Goal: Complete application form

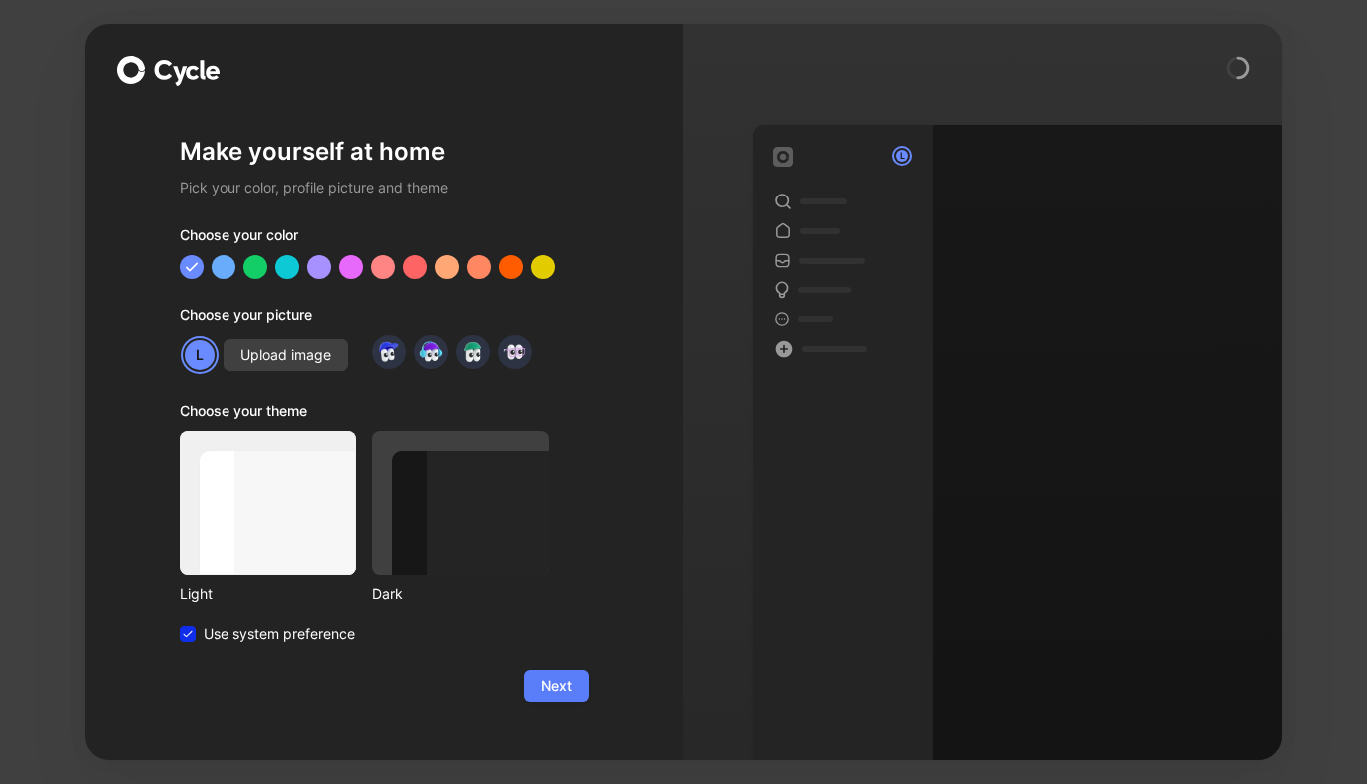
click at [551, 688] on span "Next" at bounding box center [556, 687] width 31 height 24
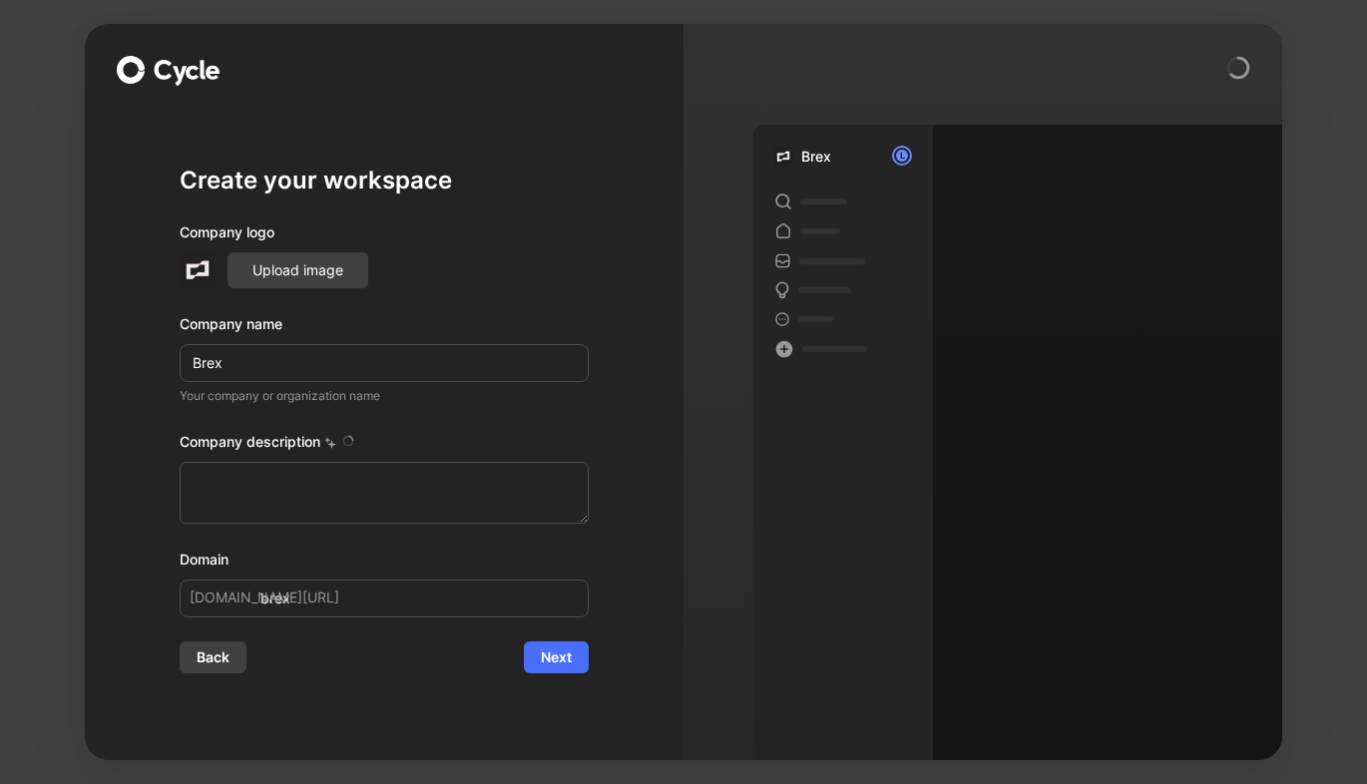
type textarea "Brex is a financial technology company founded in [DATE] by [PERSON_NAME] and […"
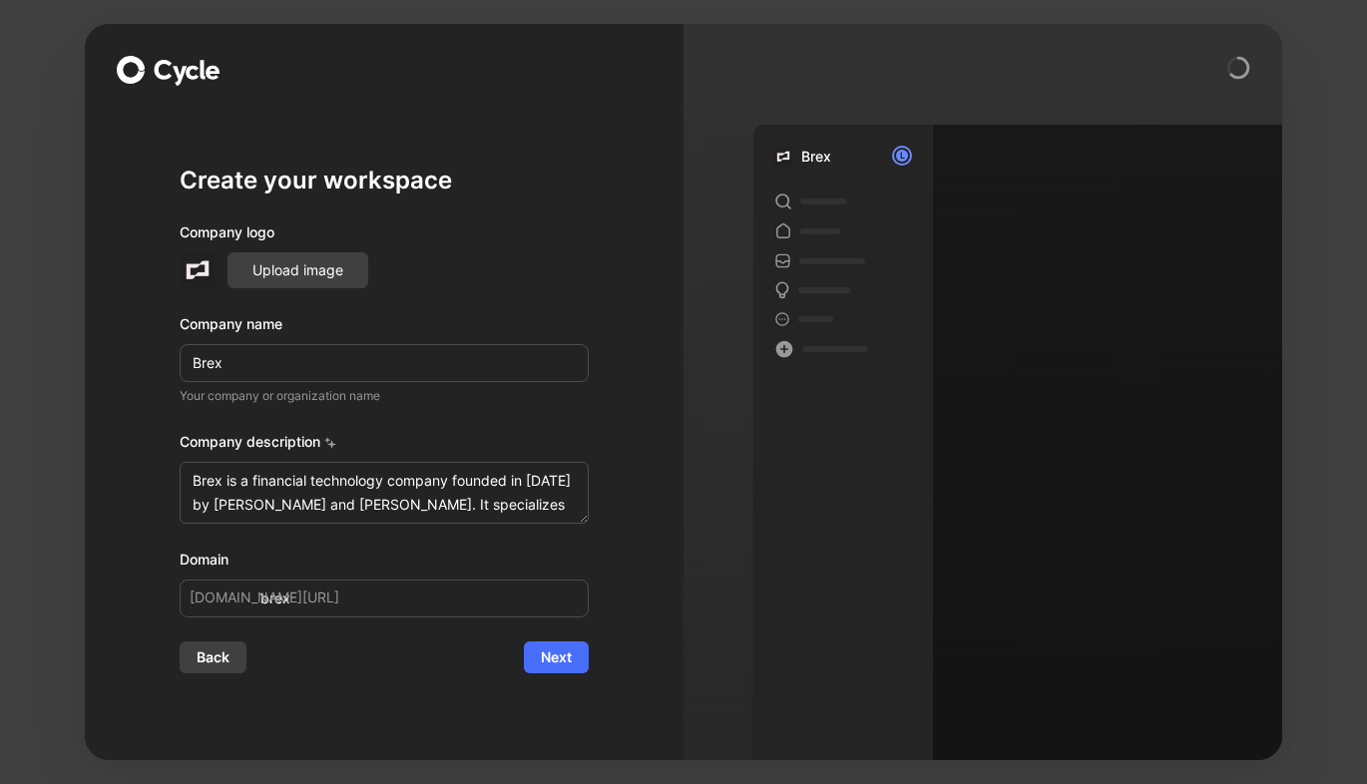
click at [174, 68] on icon at bounding box center [180, 76] width 14 height 20
click at [532, 658] on button "Next" at bounding box center [556, 658] width 65 height 32
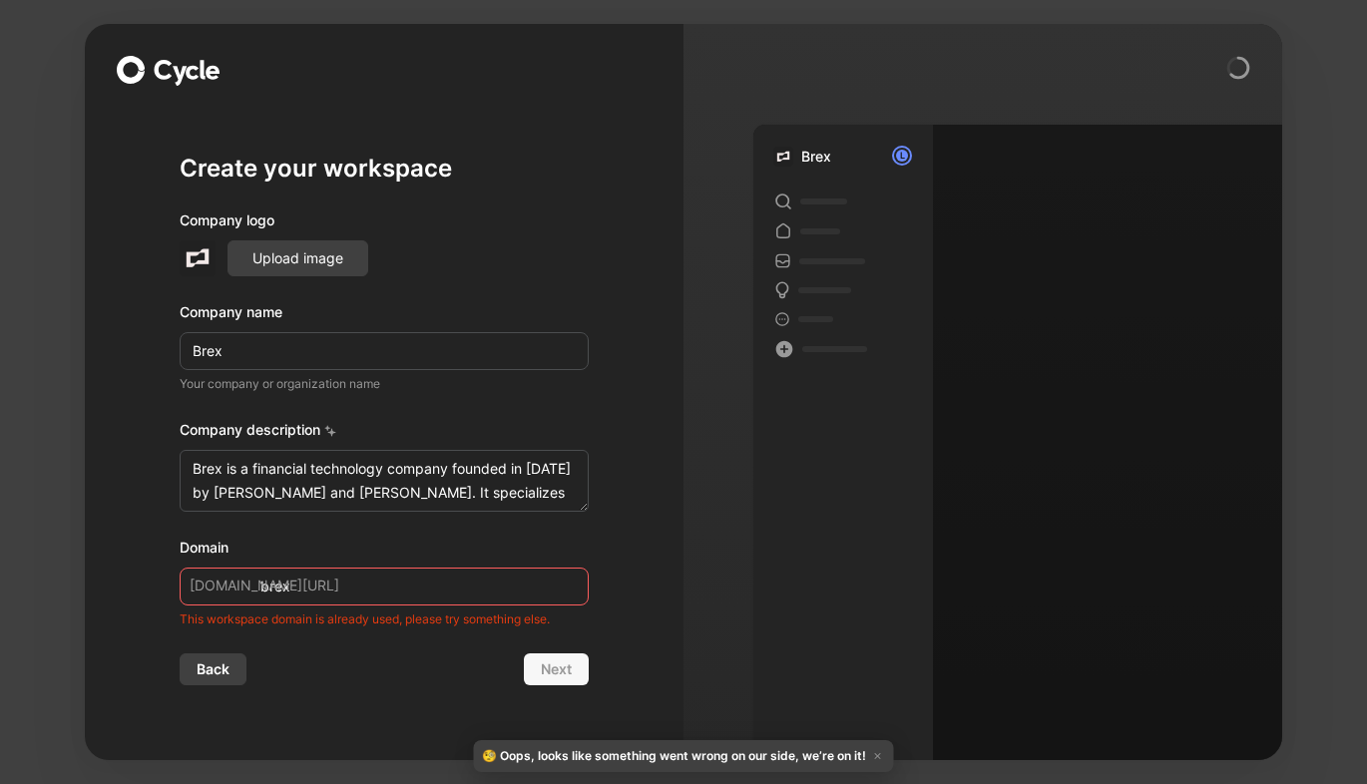
click at [205, 85] on icon at bounding box center [187, 73] width 71 height 26
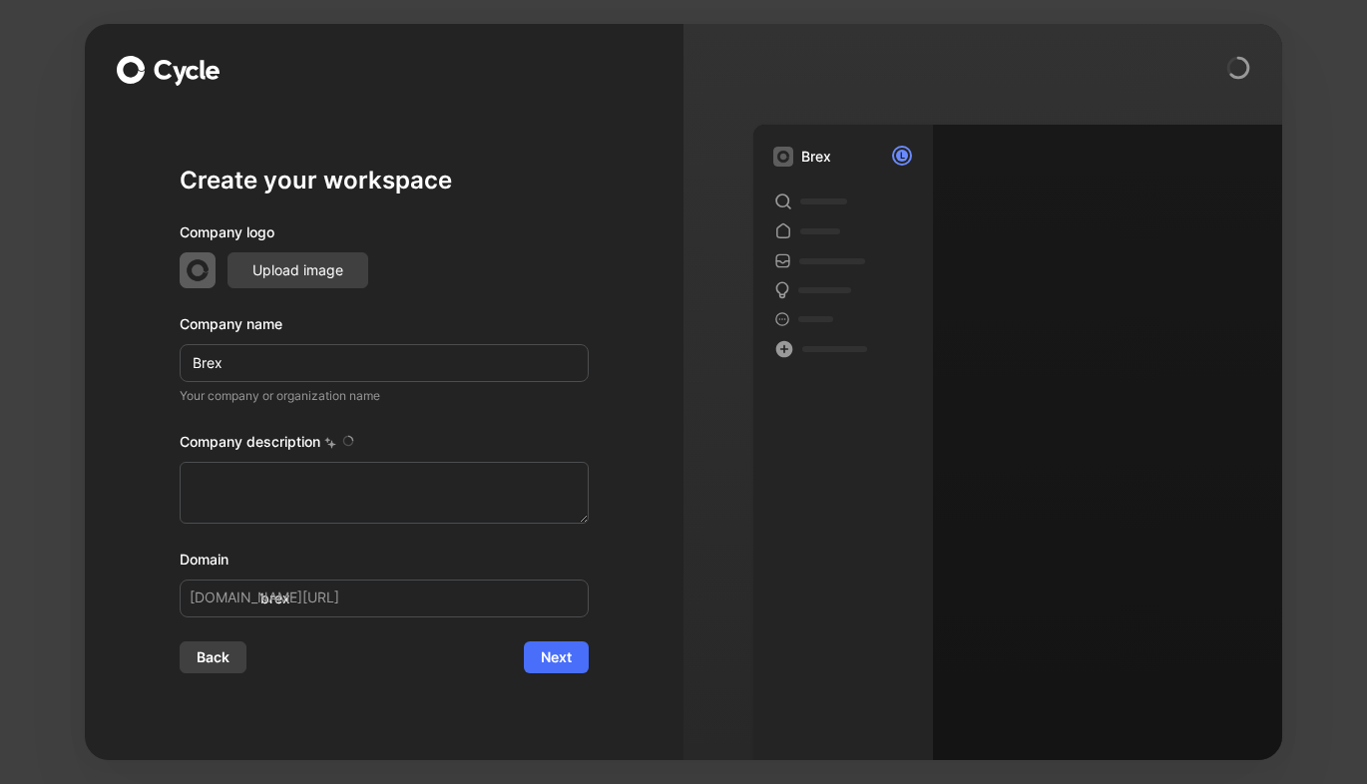
type textarea "Brex is a financial technology company founded in [DATE] by [PERSON_NAME] and […"
